Goal: Register for event/course

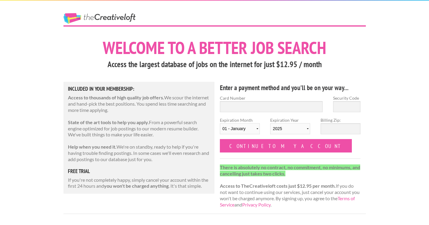
scroll to position [2, 0]
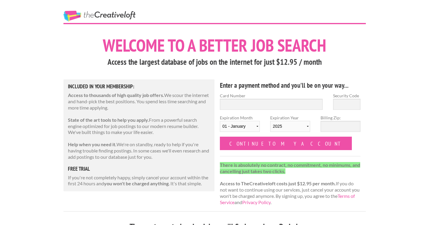
click at [115, 18] on link "The Creative Loft" at bounding box center [99, 16] width 72 height 11
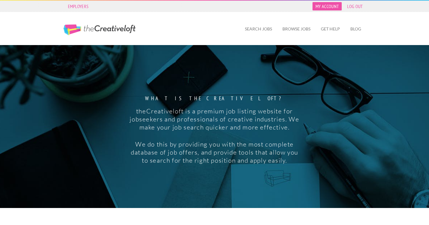
click at [326, 6] on link "My Account" at bounding box center [326, 6] width 29 height 8
